Goal: Information Seeking & Learning: Understand process/instructions

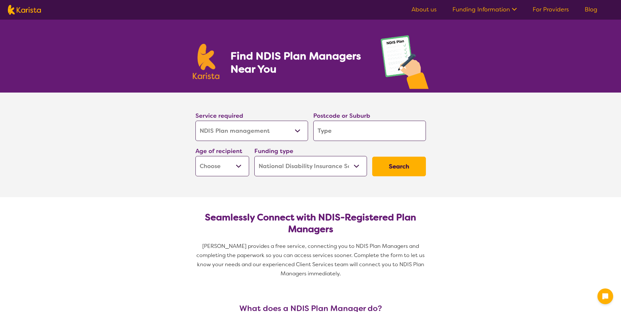
select select "NDIS Plan management"
select select "NDIS"
select select "NDIS Plan management"
select select "NDIS"
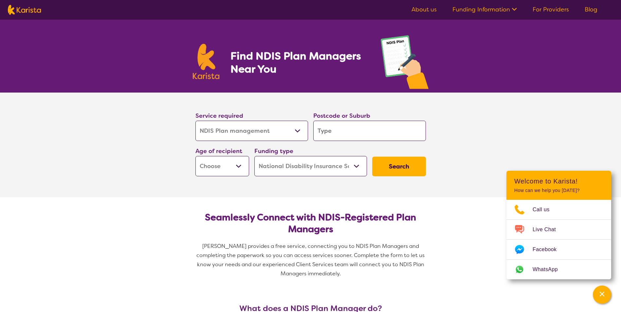
click at [224, 130] on select "Allied Health Assistant Assessment ([MEDICAL_DATA] or [MEDICAL_DATA]) Behaviour…" at bounding box center [251, 131] width 113 height 20
click at [330, 134] on input "search" at bounding box center [369, 131] width 113 height 20
click at [486, 11] on link "Funding Information" at bounding box center [484, 10] width 64 height 8
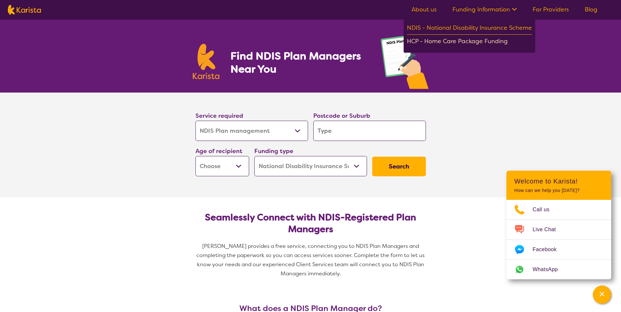
click at [476, 41] on div "HCP - Home Care Package Funding" at bounding box center [469, 41] width 125 height 11
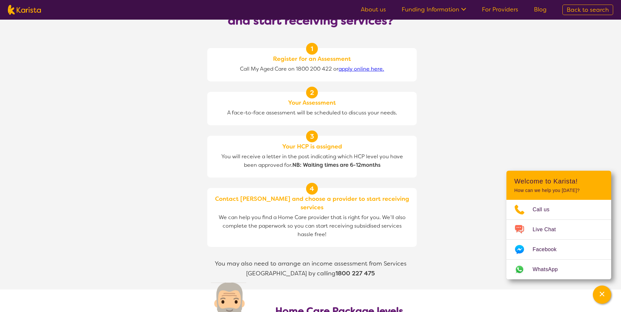
scroll to position [487, 0]
